Goal: Task Accomplishment & Management: Manage account settings

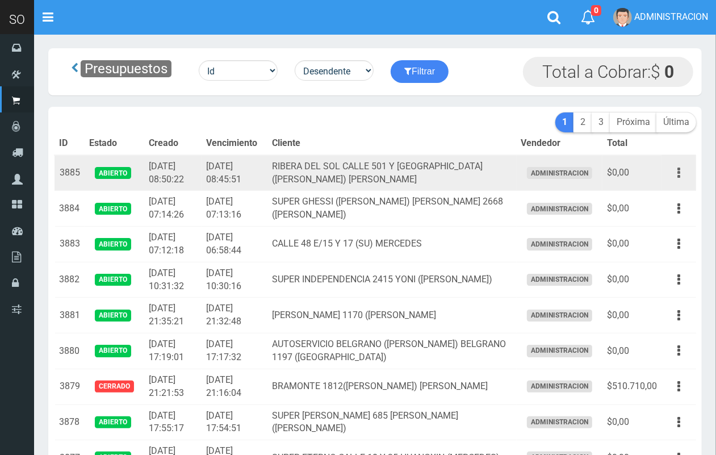
click at [678, 172] on icon "button" at bounding box center [679, 173] width 3 height 20
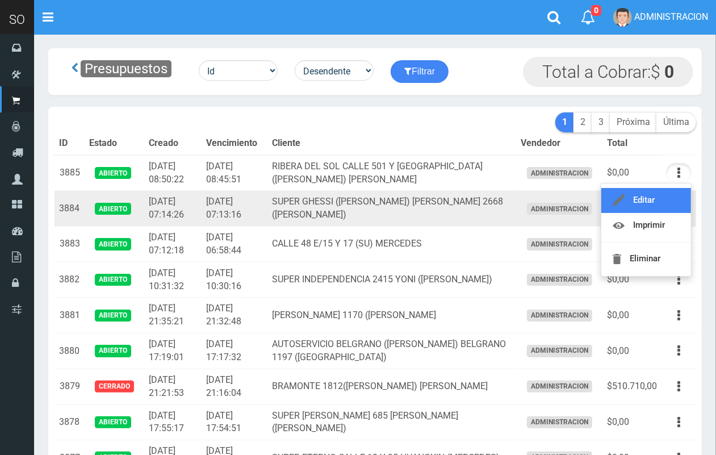
click at [674, 192] on link "Editar" at bounding box center [647, 200] width 90 height 25
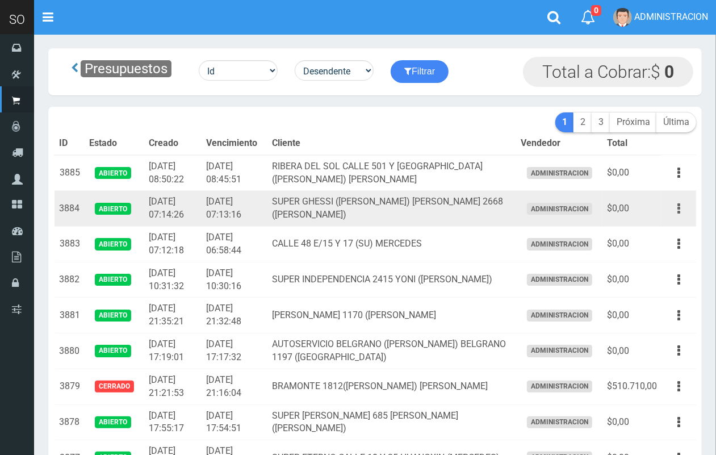
click at [682, 207] on button "button" at bounding box center [679, 209] width 26 height 20
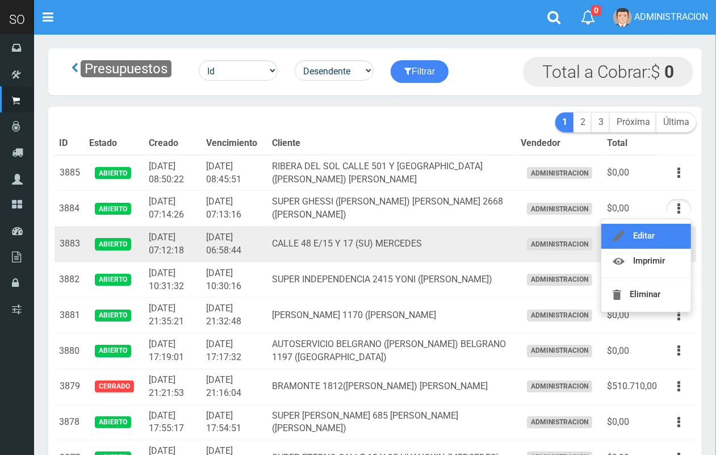
click at [663, 229] on link "Editar" at bounding box center [647, 236] width 90 height 25
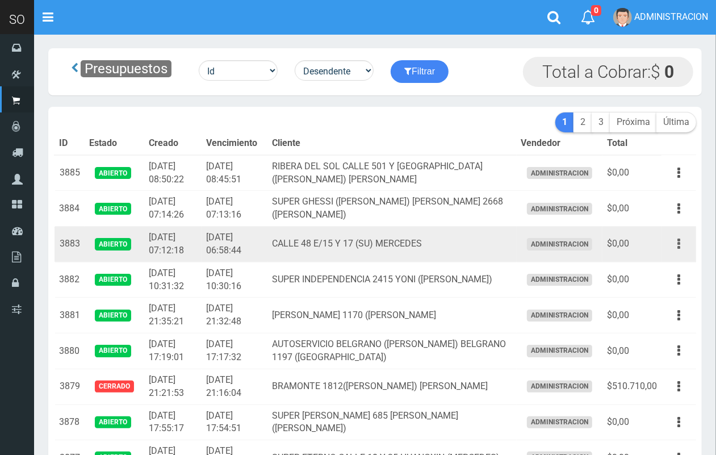
click at [674, 245] on button "button" at bounding box center [679, 244] width 26 height 20
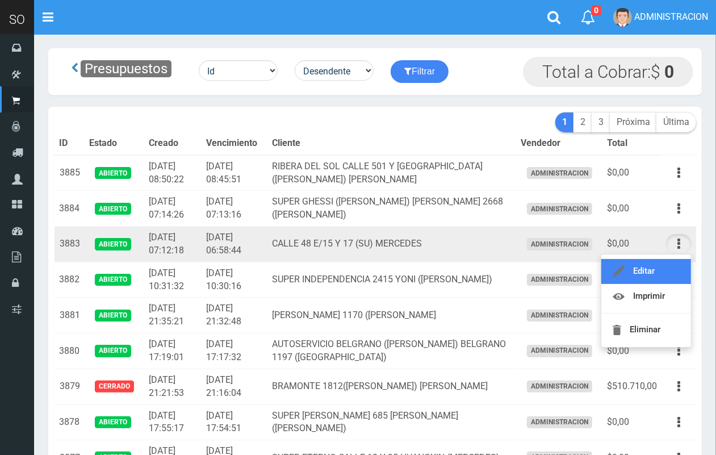
click at [673, 262] on link "Editar" at bounding box center [647, 271] width 90 height 25
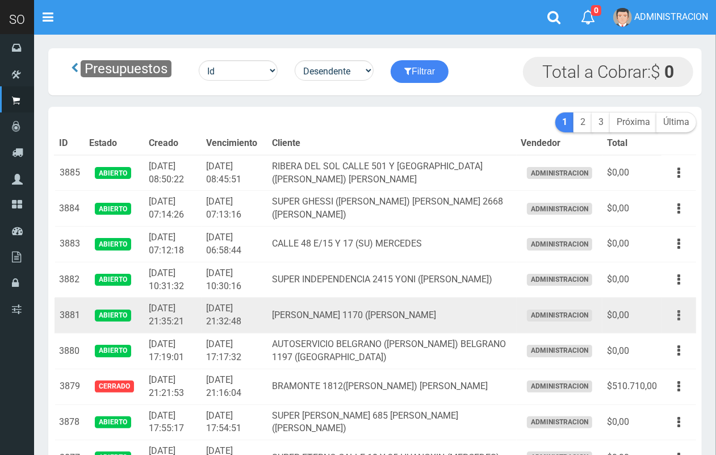
click at [673, 310] on button "button" at bounding box center [679, 316] width 26 height 20
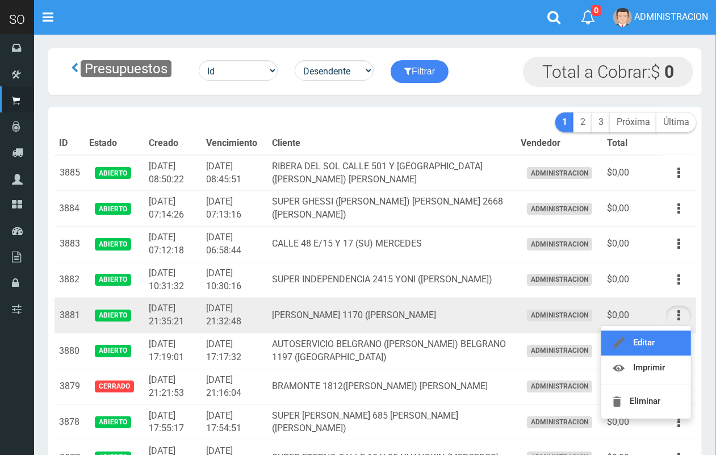
click at [671, 336] on link "Editar" at bounding box center [647, 343] width 90 height 25
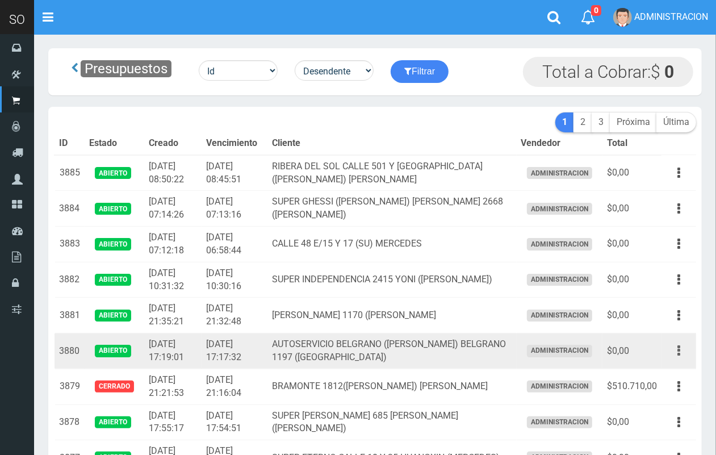
click at [683, 353] on button "button" at bounding box center [679, 351] width 26 height 20
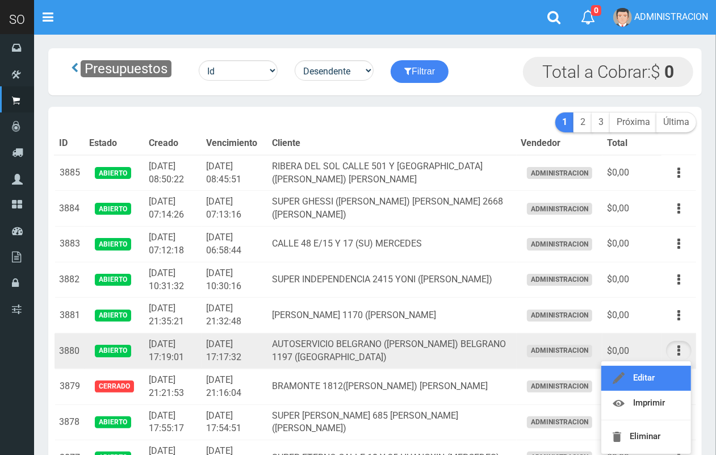
click at [662, 375] on link "Editar" at bounding box center [647, 378] width 90 height 25
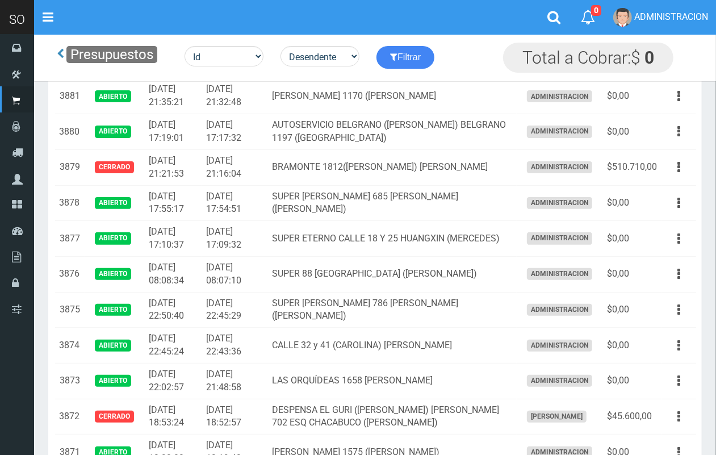
scroll to position [170, 0]
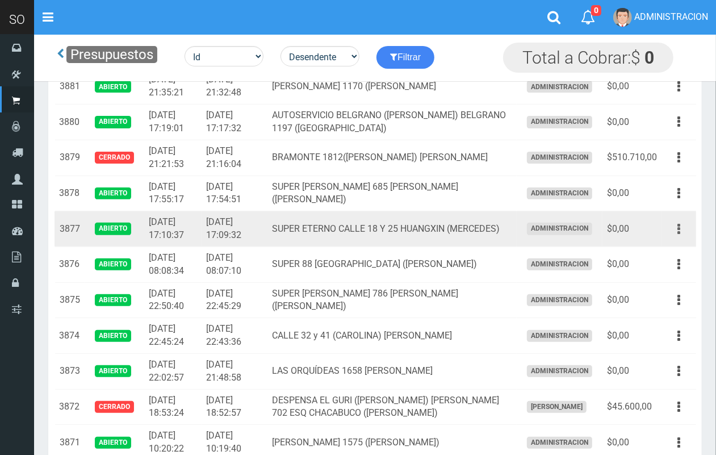
click at [678, 229] on icon "button" at bounding box center [679, 229] width 3 height 20
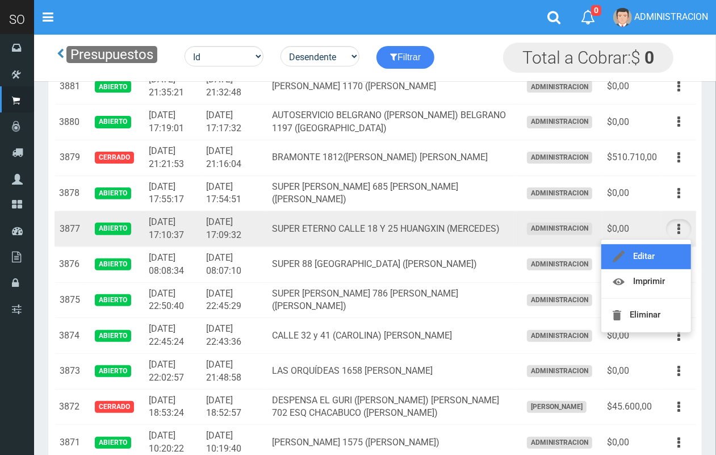
click at [656, 250] on link "Editar" at bounding box center [647, 256] width 90 height 25
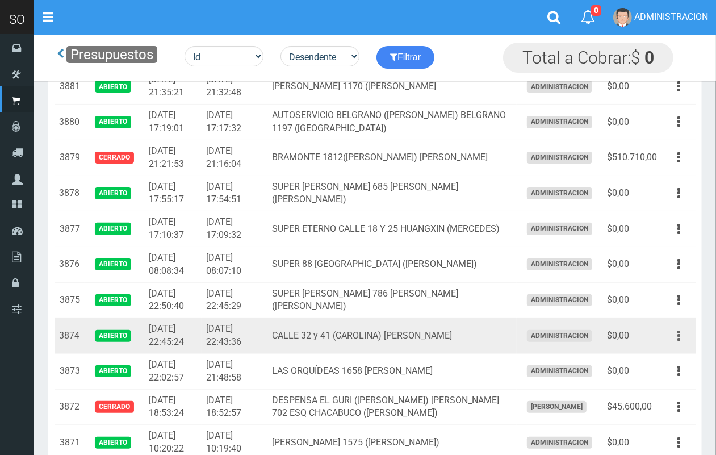
click at [682, 336] on button "button" at bounding box center [679, 336] width 26 height 20
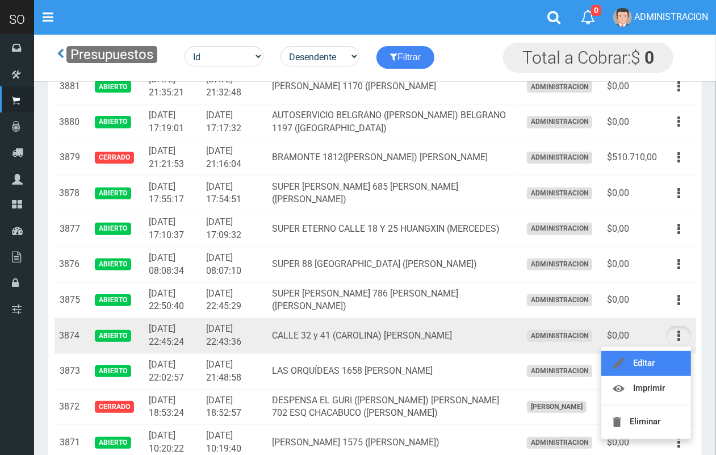
click at [668, 359] on link "Editar" at bounding box center [647, 363] width 90 height 25
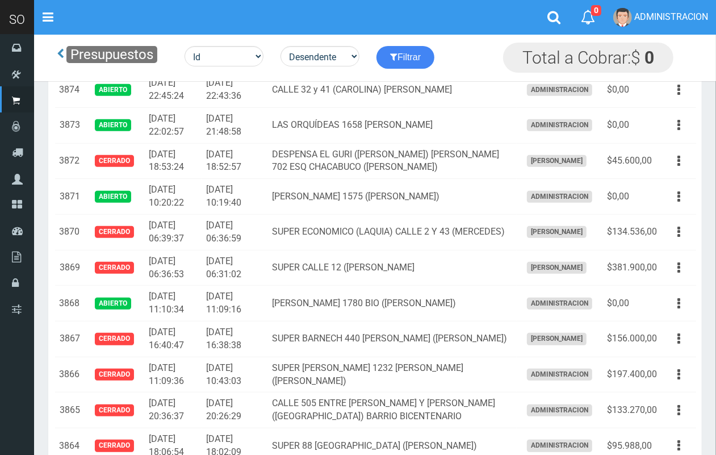
scroll to position [0, 0]
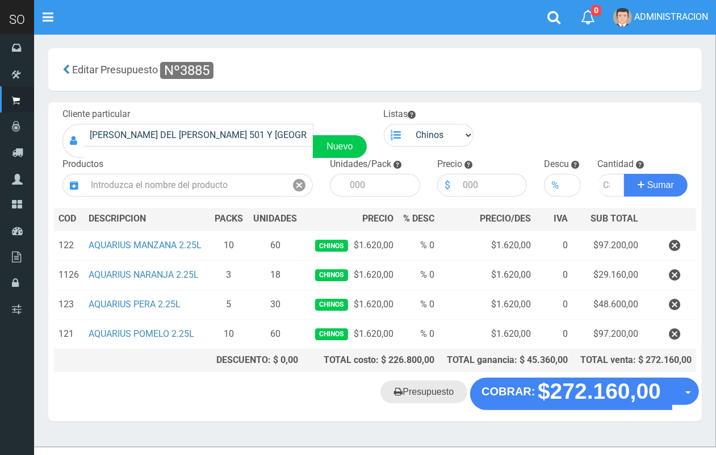
click at [428, 390] on link "Presupuesto" at bounding box center [424, 392] width 87 height 23
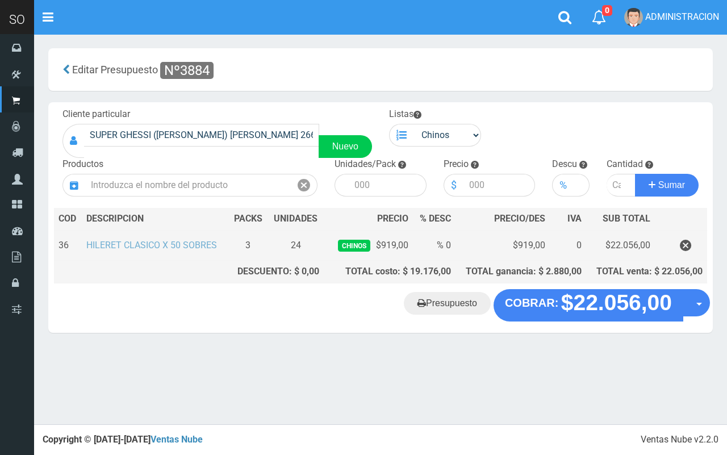
click at [187, 247] on link "HILERET CLASICO X 50 SOBRES" at bounding box center [151, 245] width 131 height 11
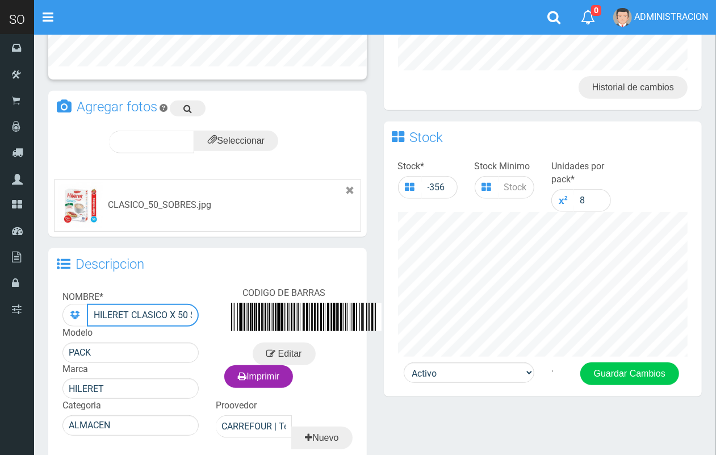
scroll to position [0, 31]
drag, startPoint x: 93, startPoint y: 312, endPoint x: 217, endPoint y: 312, distance: 124.4
click at [217, 312] on div "NOMBRE * HILERET CLASICO X 50 SOBRES Modelo PACK Marca HILERET CODIGO DE BARRAS…" at bounding box center [207, 388] width 319 height 214
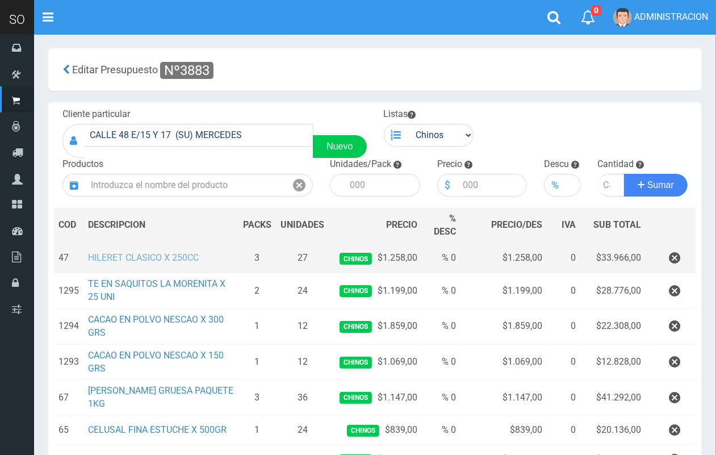
click at [174, 260] on link "HILERET CLASICO X 250CC" at bounding box center [143, 257] width 111 height 11
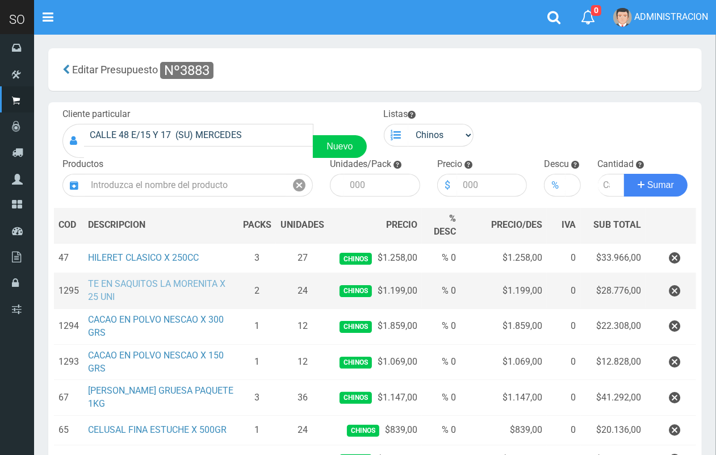
click at [191, 285] on link "TE EN SAQUITOS LA MORENITA X 25 UNI" at bounding box center [156, 290] width 137 height 24
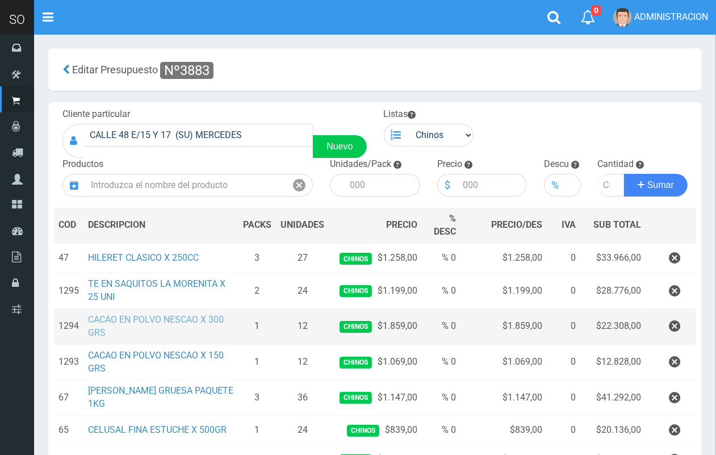
click at [188, 321] on link "CACAO EN POLVO NESCAO X 300 GRS" at bounding box center [156, 326] width 136 height 24
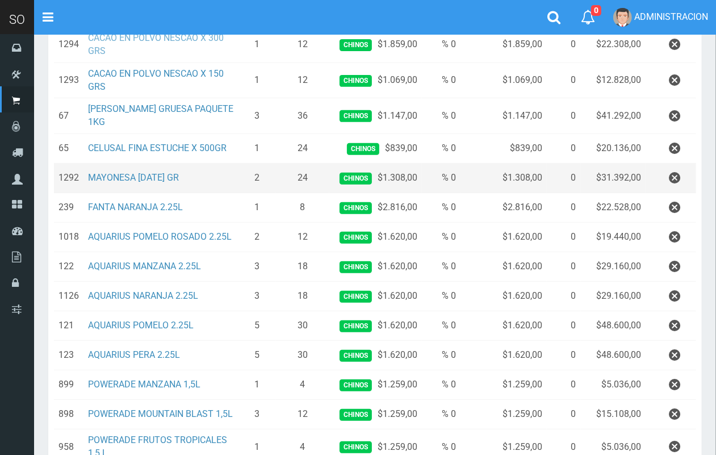
scroll to position [285, 0]
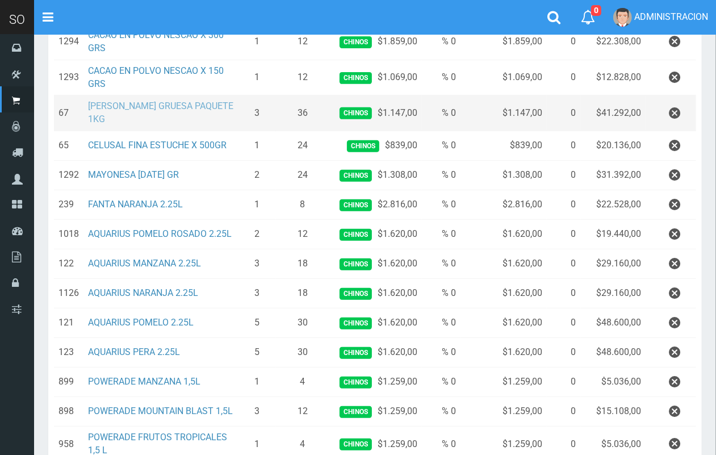
click at [164, 106] on link "SAL GRUESA PAQUETE 1KG" at bounding box center [160, 113] width 145 height 24
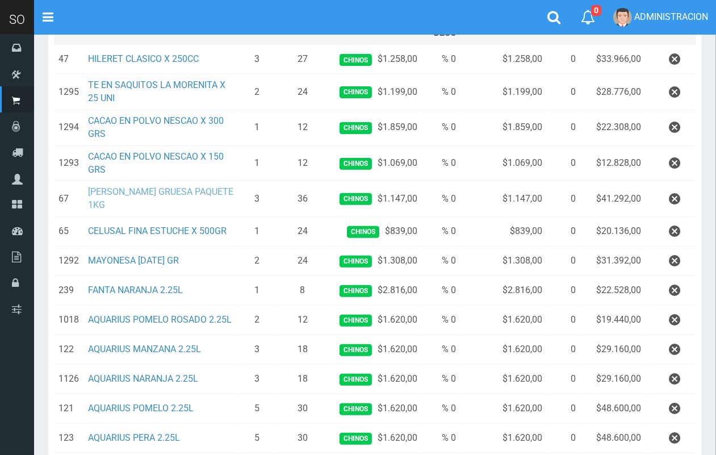
scroll to position [200, 0]
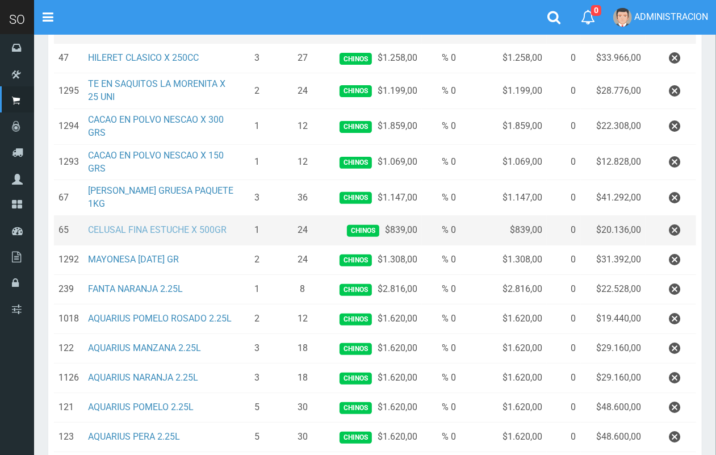
click at [190, 226] on link "CELUSAL FINA ESTUCHE X 500GR" at bounding box center [157, 229] width 139 height 11
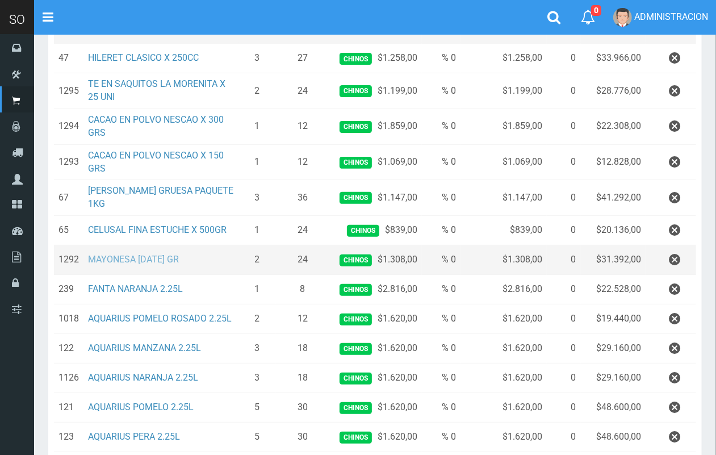
click at [164, 254] on link "MAYONESA BC 500 GR" at bounding box center [133, 259] width 91 height 11
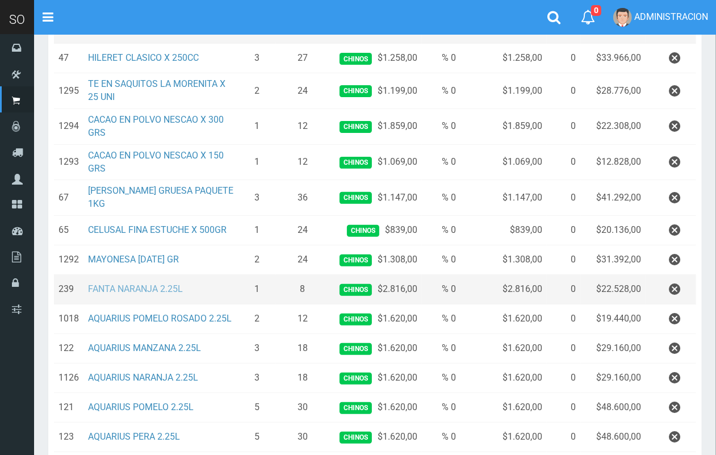
click at [169, 283] on link "FANTA NARANJA 2.25L" at bounding box center [135, 288] width 95 height 11
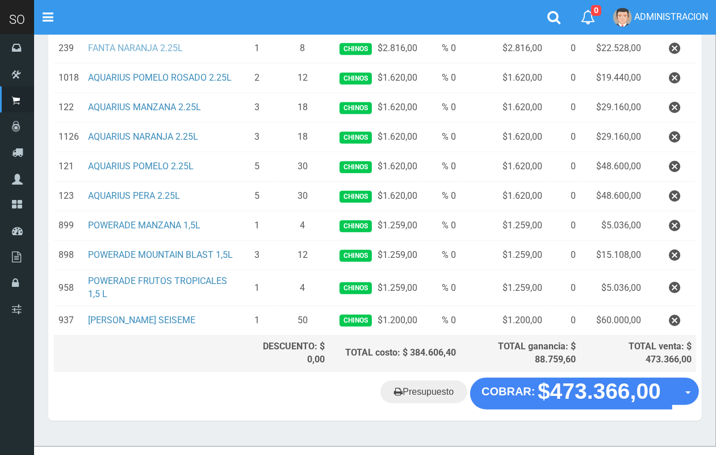
scroll to position [450, 0]
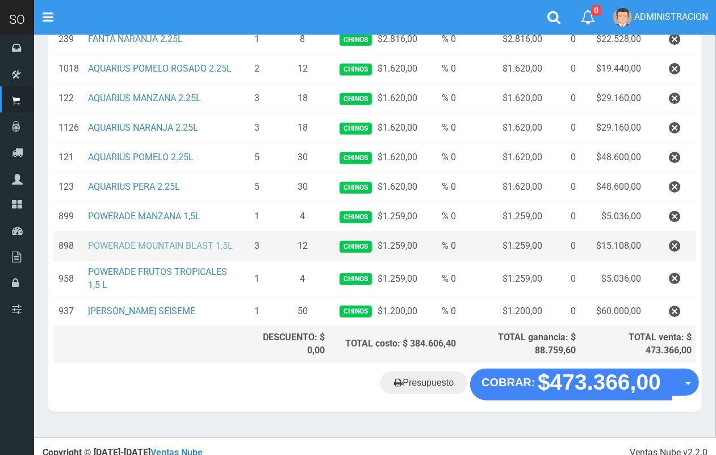
click at [188, 240] on link "POWERADE MOUNTAIN BLAST 1,5L" at bounding box center [160, 245] width 145 height 11
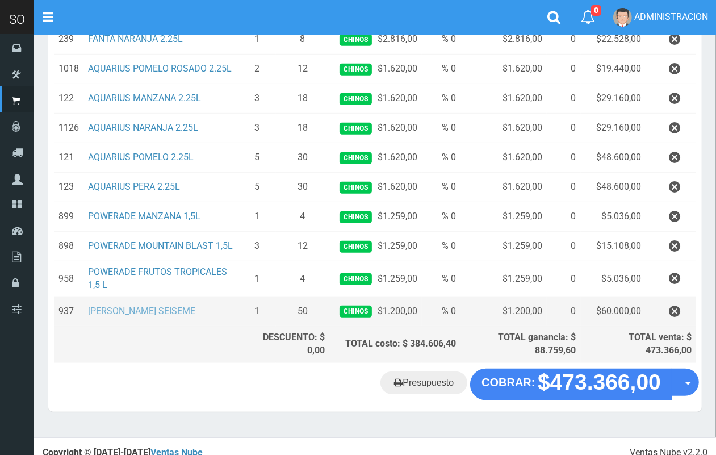
click at [143, 312] on link "JABON BLANCO SEISEME" at bounding box center [141, 311] width 107 height 11
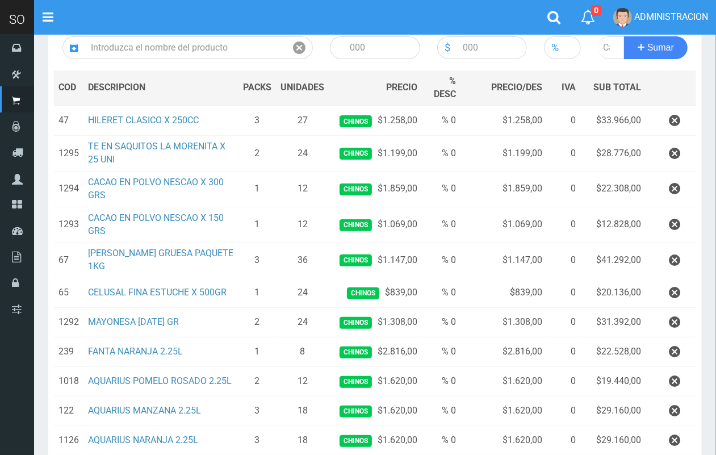
scroll to position [0, 0]
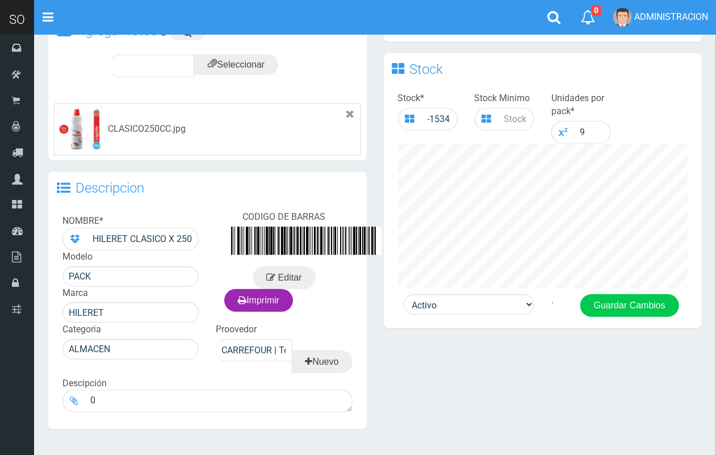
scroll to position [376, 0]
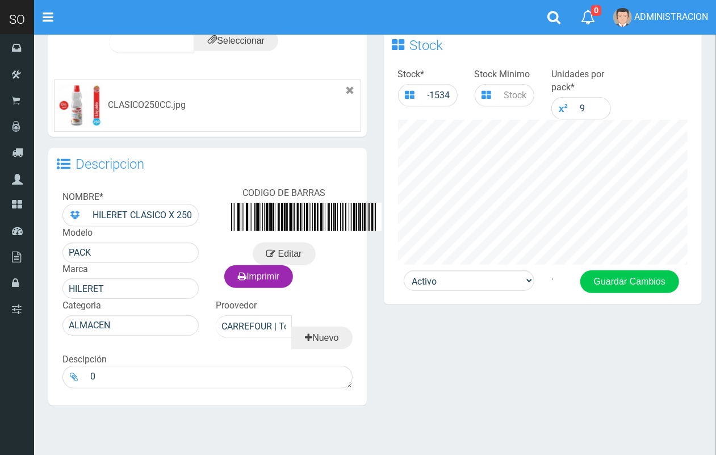
drag, startPoint x: 724, startPoint y: 111, endPoint x: 465, endPoint y: 342, distance: 347.7
click at [687, 324] on html "Cargando... × Nueva alerta Toggle navigation 0" at bounding box center [358, 61] width 716 height 853
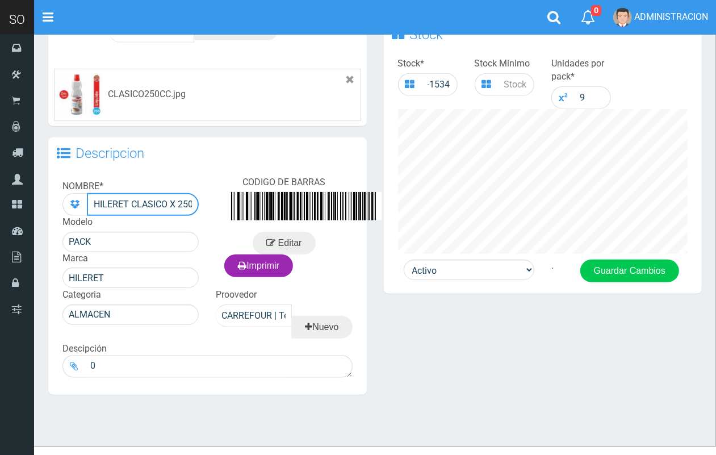
scroll to position [0, 12]
drag, startPoint x: 92, startPoint y: 197, endPoint x: 256, endPoint y: 200, distance: 164.2
click at [256, 200] on div "NOMBRE * HILERET CLASICO X 250CC Modelo PACK Marca HILERET CODIGO [PERSON_NAME]…" at bounding box center [207, 277] width 319 height 214
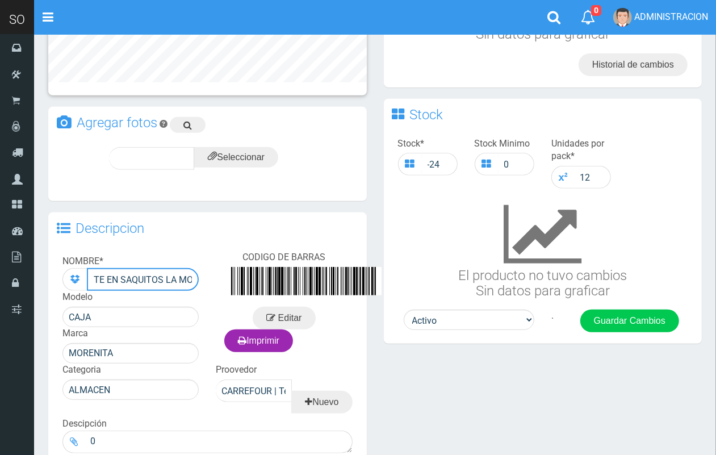
scroll to position [0, 67]
drag, startPoint x: 92, startPoint y: 279, endPoint x: 281, endPoint y: 282, distance: 189.2
click at [281, 282] on div "NOMBRE * TE EN SAQUITOS LA MORENITA X 25 UNI Modelo CAJA Marca MORENITA CODIGO …" at bounding box center [207, 352] width 319 height 214
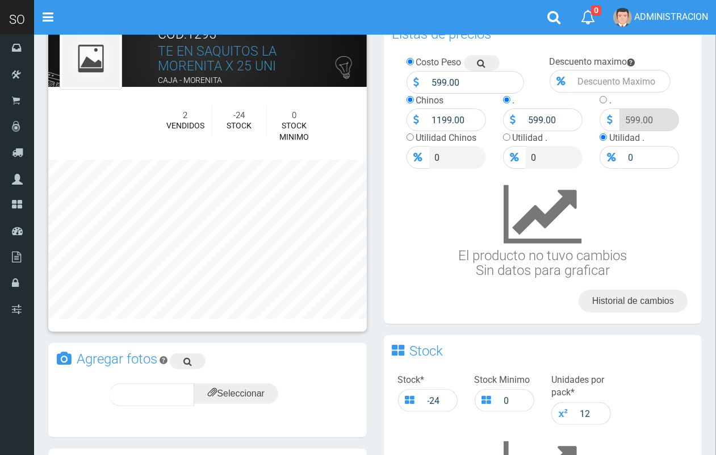
scroll to position [28, 0]
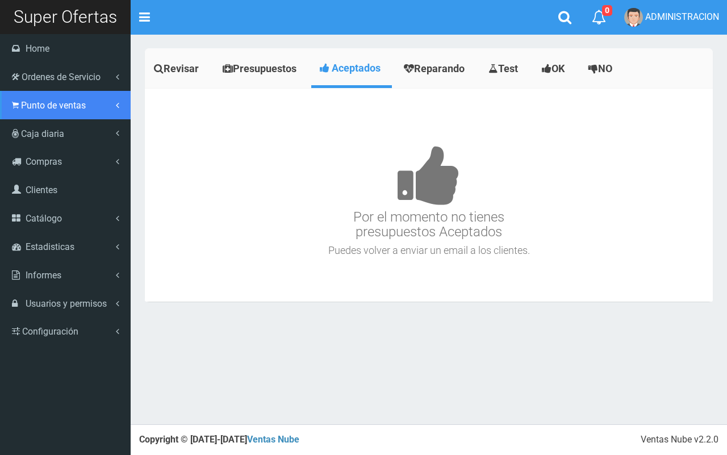
click at [66, 103] on span "Punto de ventas" at bounding box center [53, 105] width 65 height 11
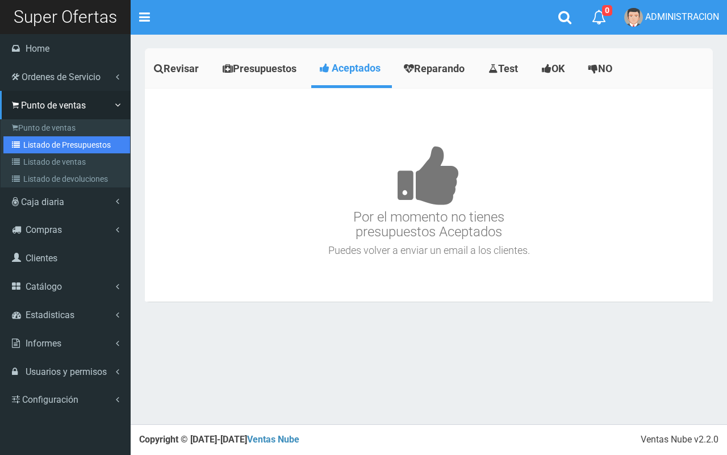
click at [81, 141] on link "Listado de Presupuestos" at bounding box center [66, 144] width 127 height 17
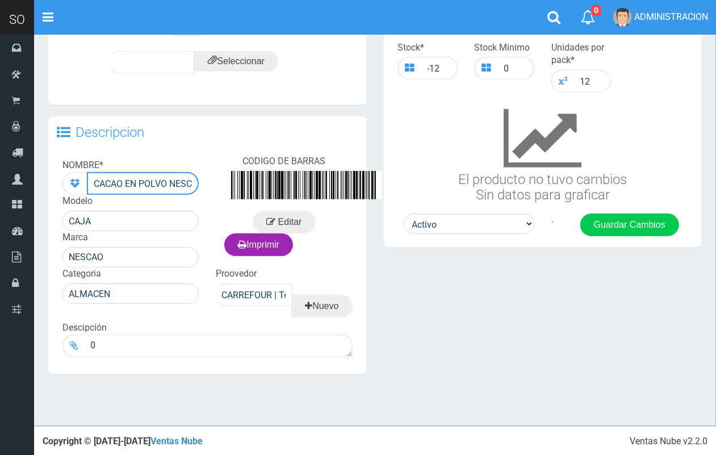
scroll to position [0, 57]
drag, startPoint x: 95, startPoint y: 180, endPoint x: 266, endPoint y: 180, distance: 171.0
click at [266, 180] on div "NOMBRE * CACAO EN POLVO NESCAO X 300 GRS Modelo CAJA Marca NESCAO CODIGO DE BAR…" at bounding box center [207, 256] width 319 height 214
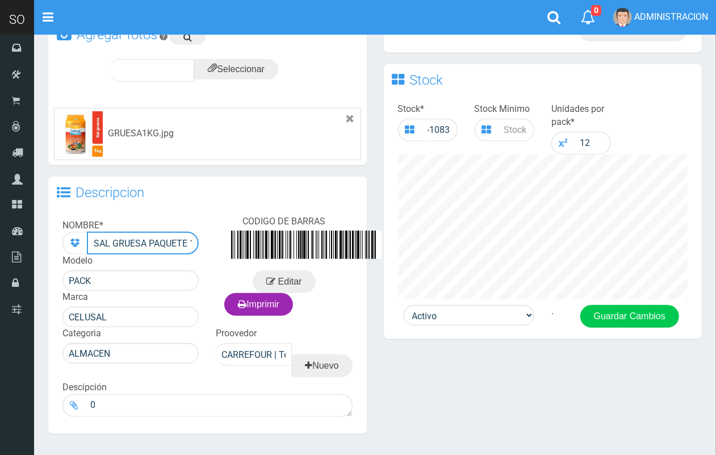
scroll to position [0, 13]
click at [226, 240] on div "NOMBRE * SAL GRUESA PAQUETE 1KG Modelo PACK Marca CELUSAL CODIGO DE BARRAS Edit…" at bounding box center [207, 317] width 319 height 214
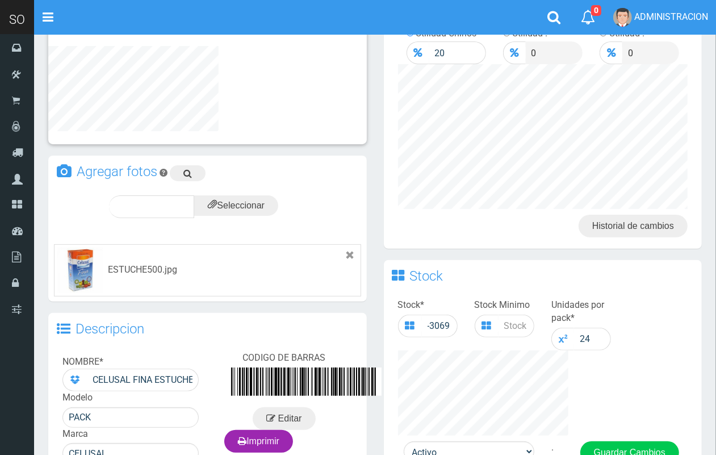
click at [608, 330] on html "Cargando... × Nueva alerta Toggle navigation 0" at bounding box center [358, 259] width 716 height 787
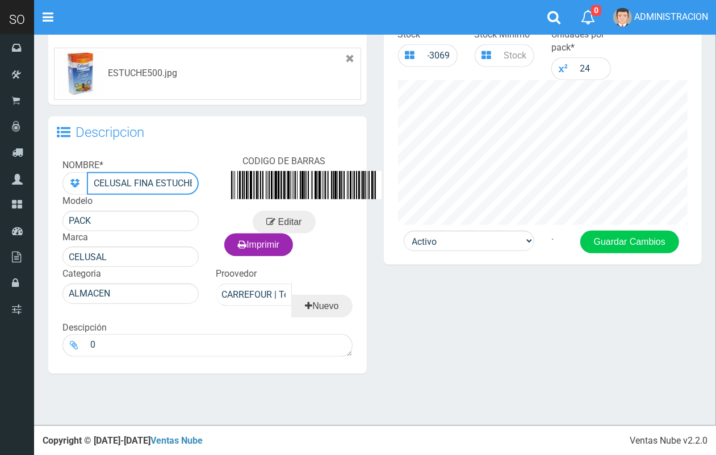
scroll to position [0, 40]
drag, startPoint x: 94, startPoint y: 182, endPoint x: 308, endPoint y: 185, distance: 214.2
click at [308, 185] on div "NOMBRE * CELUSAL FINA ESTUCHE X 500GR Modelo PACK Marca CELUSAL CODIGO [PERSON_…" at bounding box center [207, 256] width 319 height 214
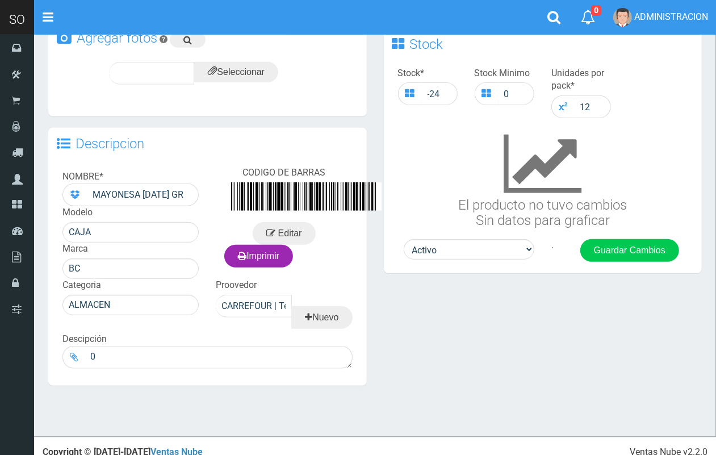
scroll to position [339, 0]
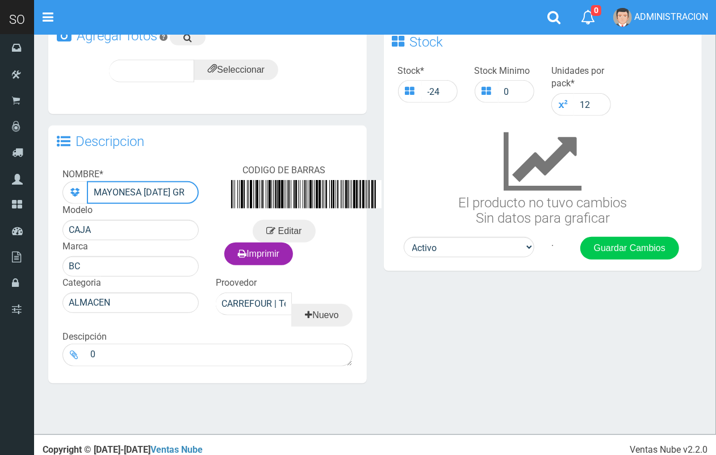
drag, startPoint x: 94, startPoint y: 191, endPoint x: 351, endPoint y: 191, distance: 257.4
click at [351, 191] on div "NOMBRE * MAYONESA BC 500 GR Modelo CAJA Marca BC CODIGO DE BARRAS Editar Imprim…" at bounding box center [207, 266] width 319 height 214
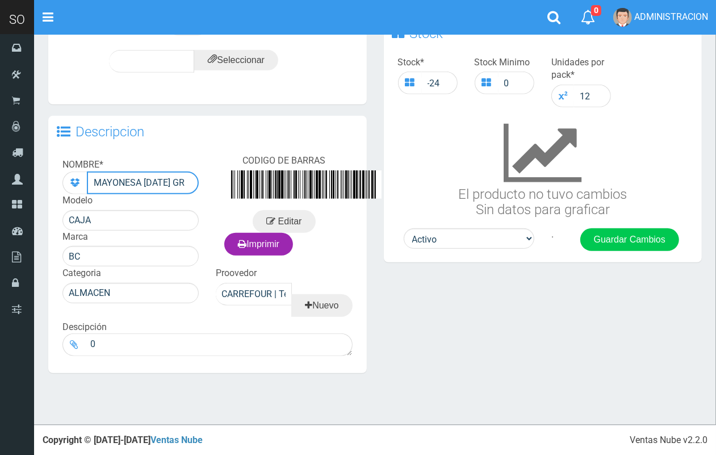
scroll to position [348, 0]
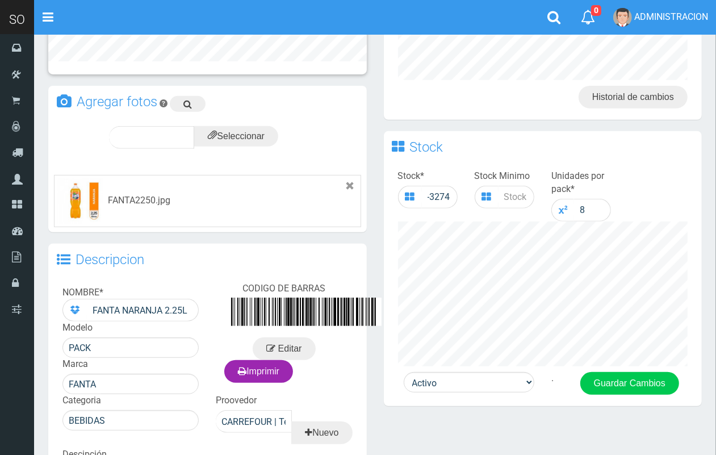
scroll to position [270, 0]
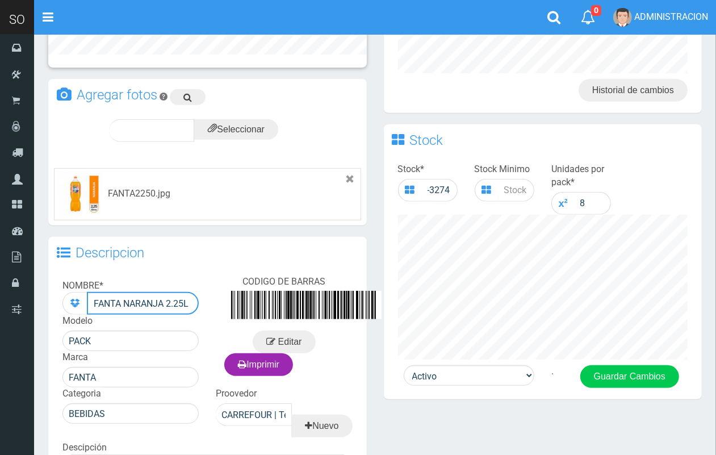
drag, startPoint x: 91, startPoint y: 301, endPoint x: 345, endPoint y: 301, distance: 254.0
click at [345, 301] on div "NOMBRE * FANTA NARANJA 2.25L Modelo PACK [PERSON_NAME] CODIGO [PERSON_NAME] Edi…" at bounding box center [207, 377] width 319 height 214
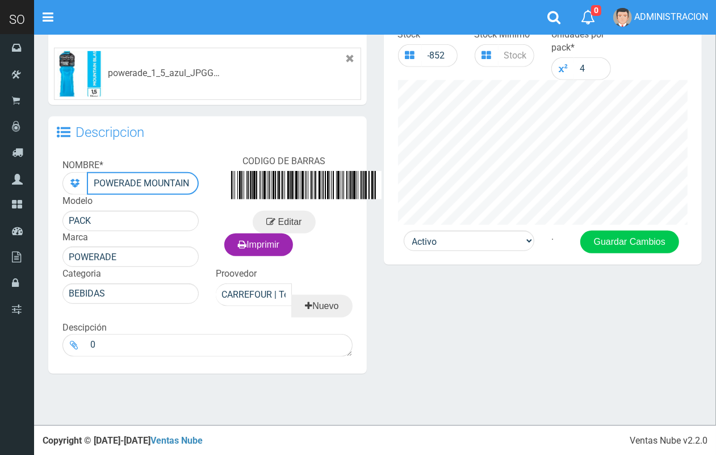
scroll to position [0, 45]
drag, startPoint x: 92, startPoint y: 180, endPoint x: 254, endPoint y: 180, distance: 161.9
click at [254, 180] on div "NOMBRE * POWERADE MOUNTAIN BLAST 1,5L Modelo PACK Marca POWERADE CODIGO DE BARR…" at bounding box center [207, 256] width 319 height 214
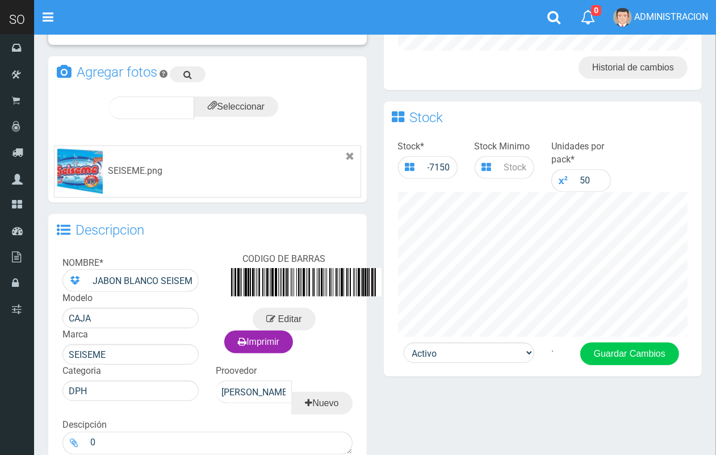
drag, startPoint x: 724, startPoint y: 212, endPoint x: 459, endPoint y: 348, distance: 298.0
click at [711, 370] on html "Cargando... × Nueva alerta Toggle navigation 0" at bounding box center [358, 130] width 716 height 847
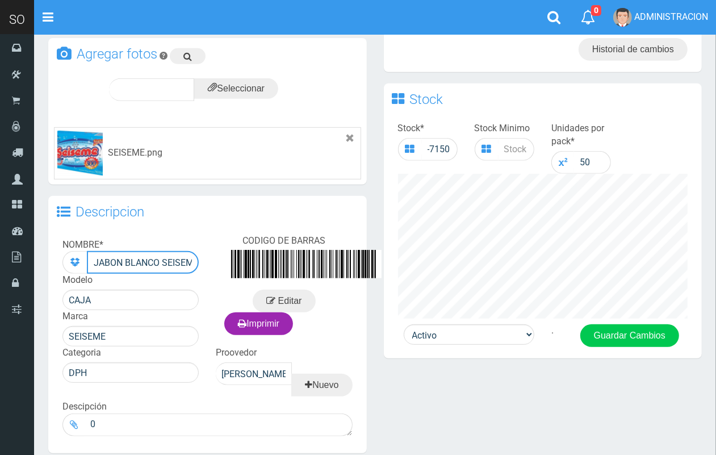
scroll to position [0, 6]
drag, startPoint x: 94, startPoint y: 262, endPoint x: 361, endPoint y: 262, distance: 267.0
click at [361, 262] on div "NOMBRE * JABON BLANCO SEISEME Modelo CAJA Marca SEISEME CODIGO [PERSON_NAME] Ed…" at bounding box center [207, 336] width 319 height 214
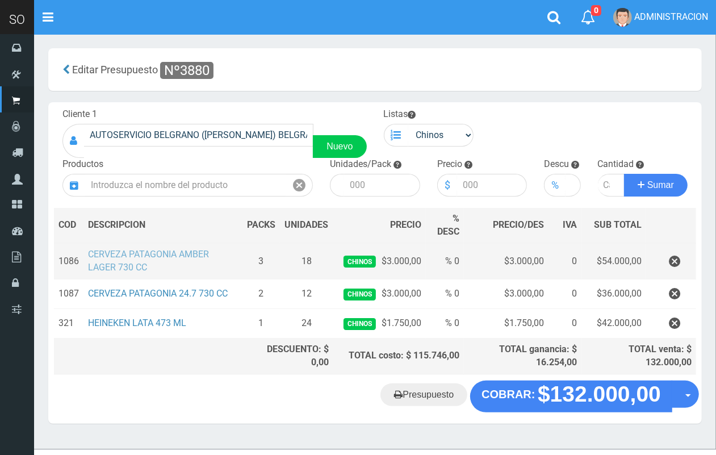
click at [140, 262] on link "CERVEZA PATAGONIA AMBER LAGER 730 CC" at bounding box center [148, 261] width 121 height 24
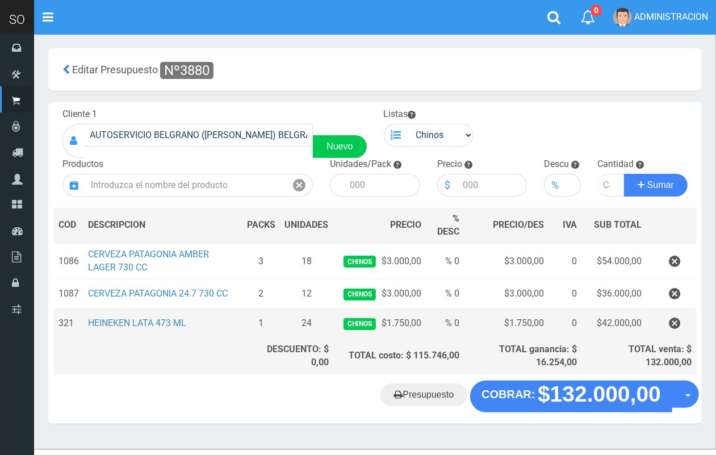
click at [139, 316] on td "HEINEKEN LATA 473 ML" at bounding box center [163, 324] width 159 height 30
click at [149, 322] on link "HEINEKEN LATA 473 ML" at bounding box center [137, 323] width 98 height 11
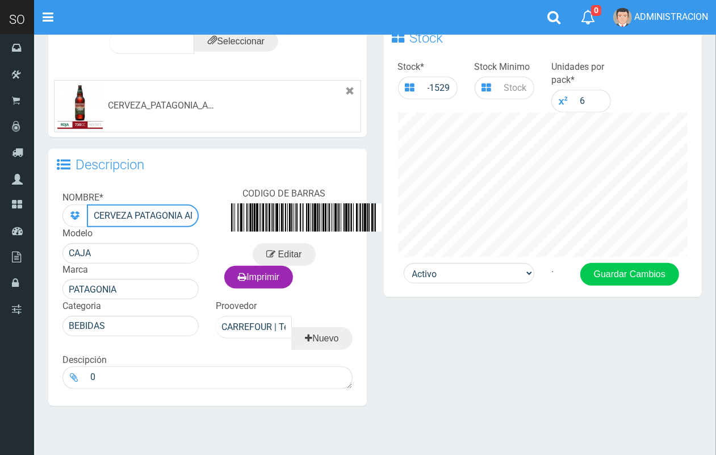
scroll to position [0, 85]
drag, startPoint x: 89, startPoint y: 212, endPoint x: 293, endPoint y: 212, distance: 203.4
click at [293, 212] on div "NOMBRE * CERVEZA PATAGONIA [PERSON_NAME] 730 CC Modelo CAJA Marca PATAGONIA COD…" at bounding box center [207, 289] width 319 height 214
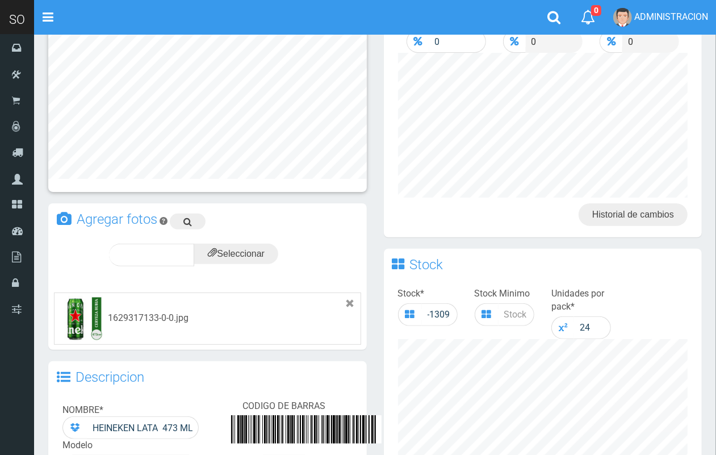
scroll to position [370, 0]
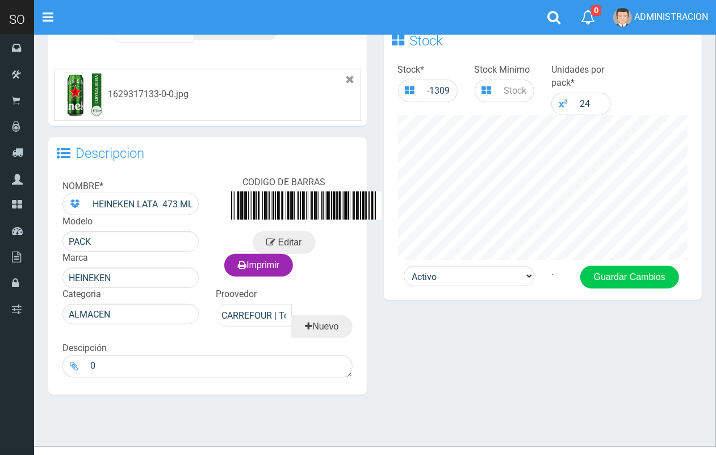
drag, startPoint x: 724, startPoint y: 120, endPoint x: 520, endPoint y: 321, distance: 286.8
click at [654, 321] on html "Cargando... × Nueva alerta Toggle navigation 0" at bounding box center [358, 54] width 716 height 847
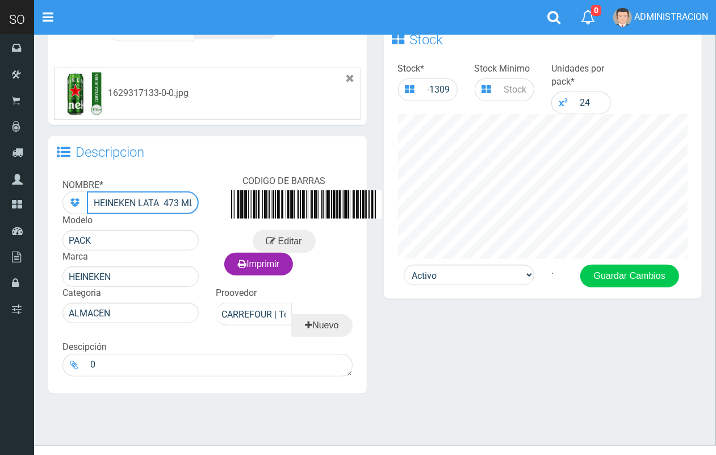
scroll to position [0, 2]
drag, startPoint x: 94, startPoint y: 202, endPoint x: 290, endPoint y: 211, distance: 196.8
click at [290, 211] on div "NOMBRE * HEINEKEN LATA 473 ML Modelo PACK Marca HEINEKEN CODIGO DE BARRAS Edita…" at bounding box center [207, 276] width 319 height 214
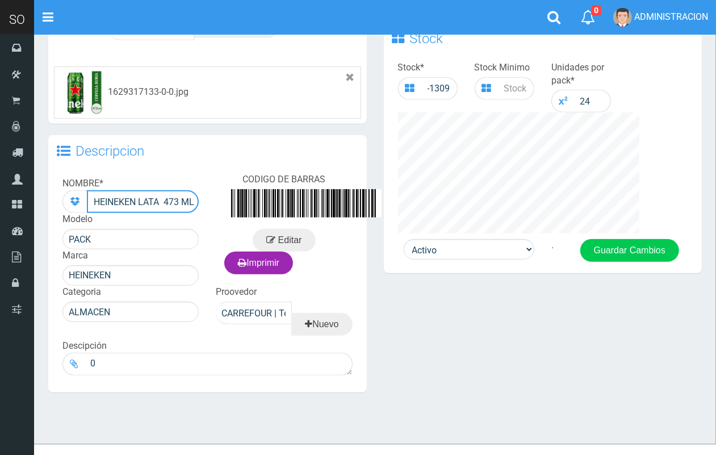
scroll to position [370, 0]
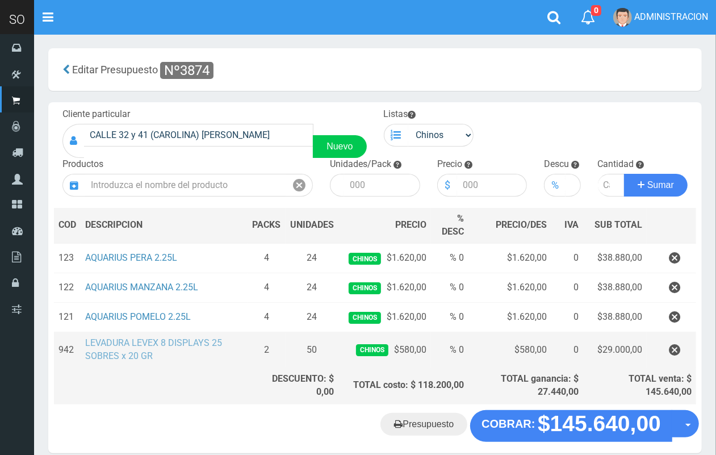
click at [171, 339] on link "LEVADURA LEVEX 8 DISPLAYS 25 SOBRES x 20 GR" at bounding box center [153, 349] width 137 height 24
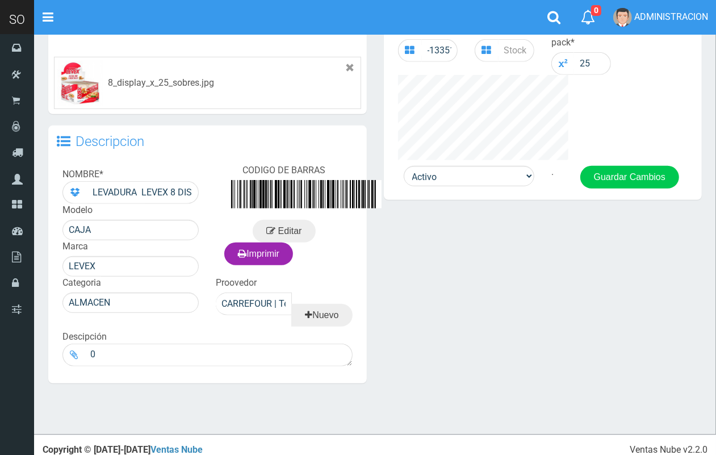
drag, startPoint x: 723, startPoint y: 148, endPoint x: 523, endPoint y: 364, distance: 293.9
click at [665, 375] on html "Cargando... × Nueva alerta Toggle navigation 0" at bounding box center [358, 27] width 716 height 875
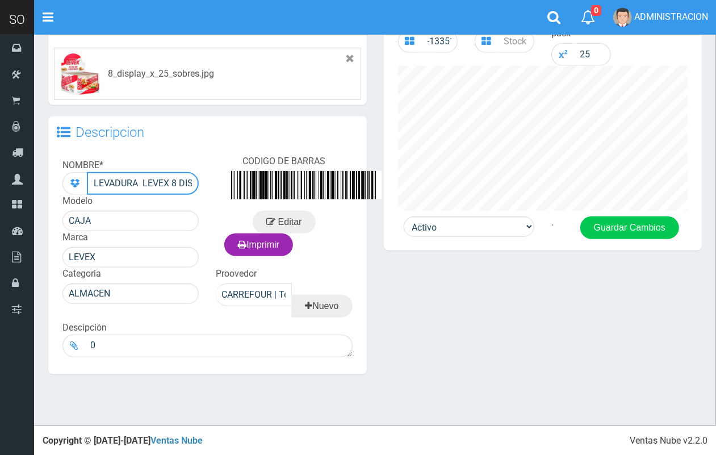
scroll to position [0, 111]
drag, startPoint x: 91, startPoint y: 182, endPoint x: 359, endPoint y: 195, distance: 268.4
click at [359, 195] on div "NOMBRE * LEVADURA LEVEX 8 DISPLAYS 25 SOBRES x 20 GR Modelo CAJA Marca LEVEX CO…" at bounding box center [207, 256] width 319 height 214
